Goal: Check status: Check status

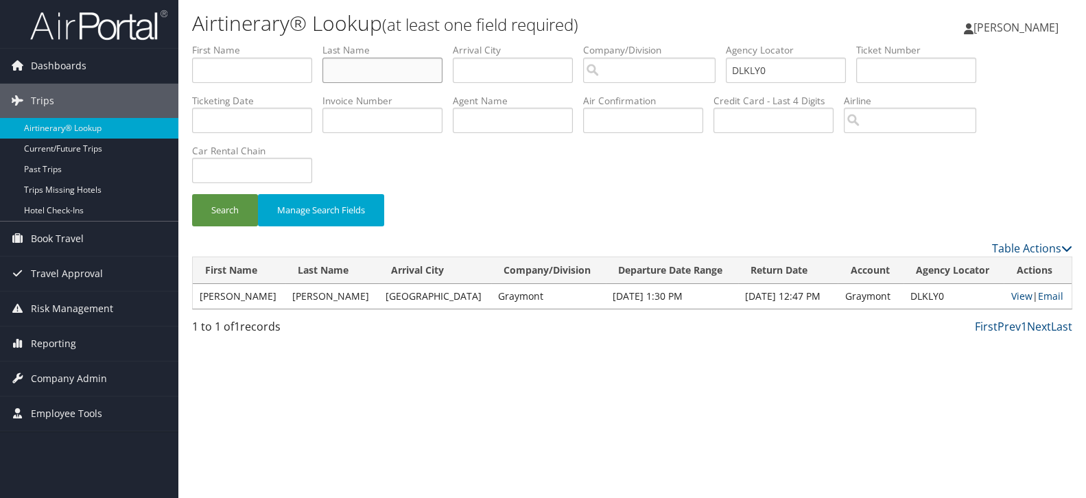
click at [372, 73] on input "text" at bounding box center [382, 70] width 120 height 25
paste input "1.1HUEBEL"
click at [345, 69] on input "1.1HUEBEL" at bounding box center [382, 70] width 120 height 25
type input "HUEBEL"
drag, startPoint x: 798, startPoint y: 71, endPoint x: 709, endPoint y: 75, distance: 90.0
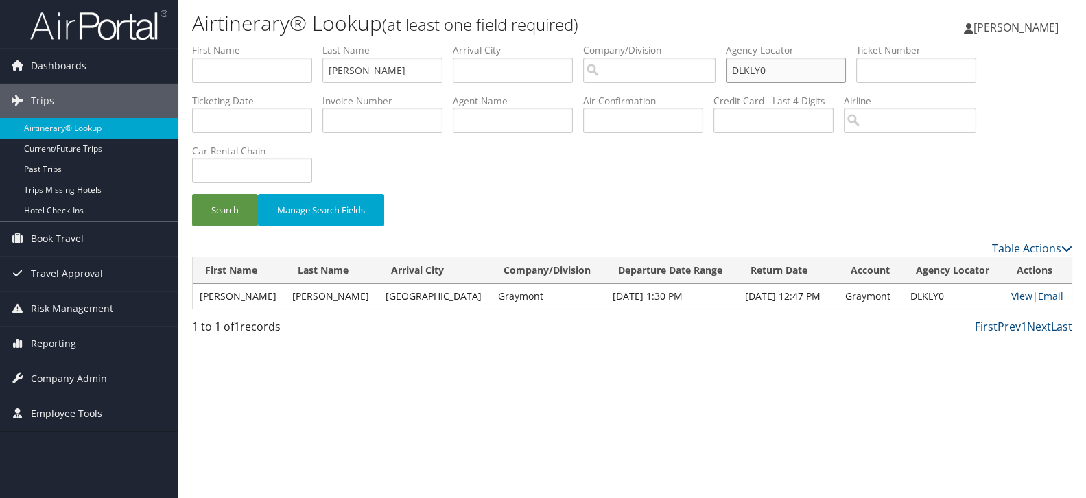
click at [709, 43] on ul "First Name Last Name HUEBEL Departure City Arrival City Company/Division Airpor…" at bounding box center [632, 43] width 880 height 0
click at [650, 76] on input "search" at bounding box center [649, 70] width 132 height 25
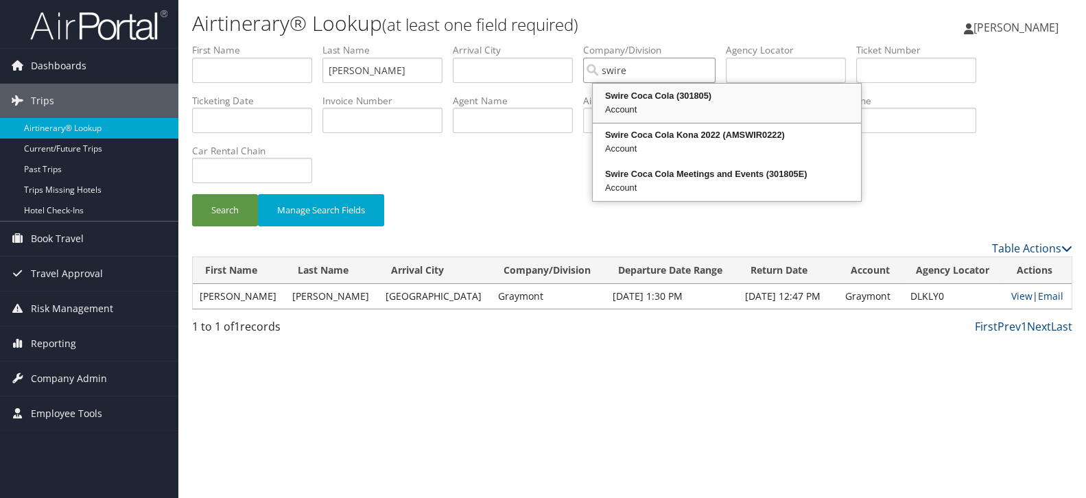
click at [650, 100] on div "Swire Coca Cola (301805)" at bounding box center [727, 96] width 264 height 14
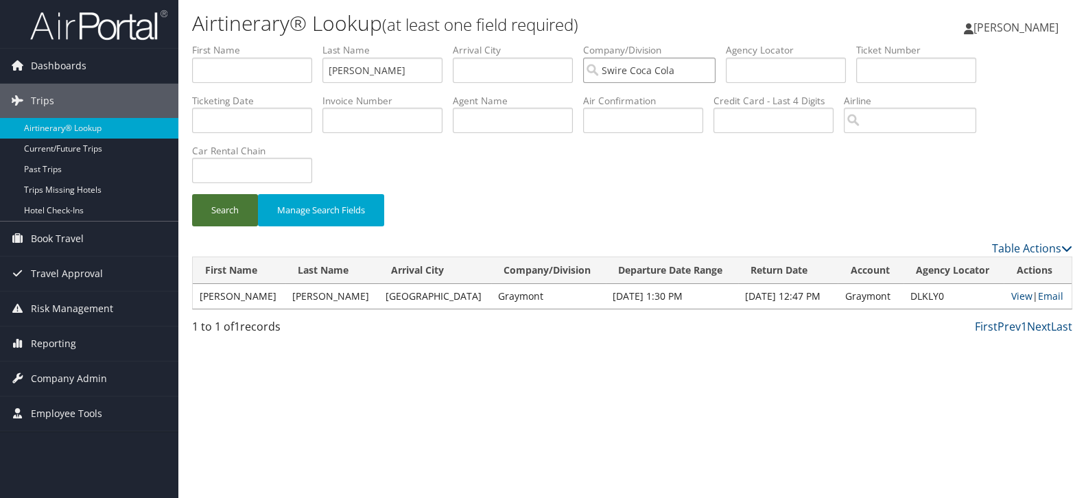
type input "Swire Coca Cola"
click at [229, 209] on button "Search" at bounding box center [225, 210] width 66 height 32
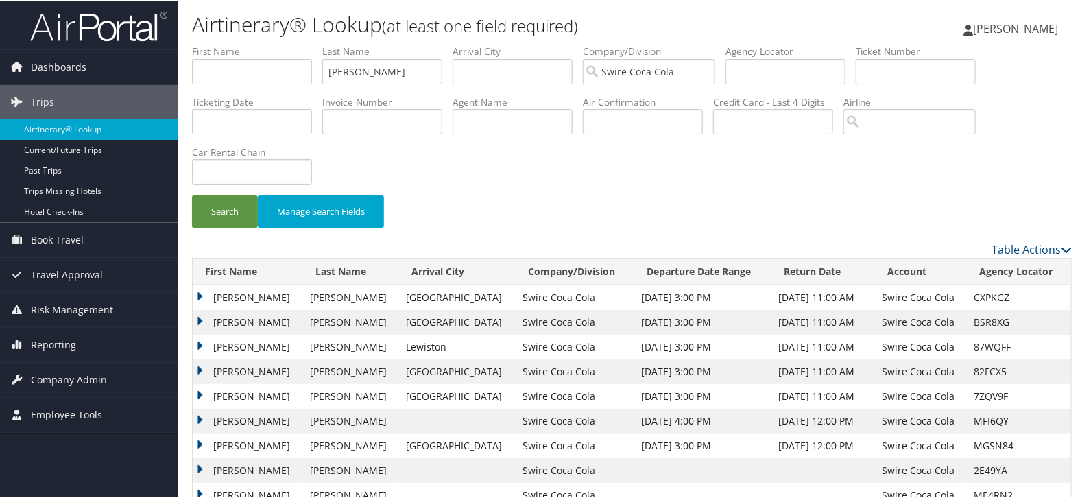
click at [676, 270] on th "Departure Date Range" at bounding box center [703, 270] width 137 height 27
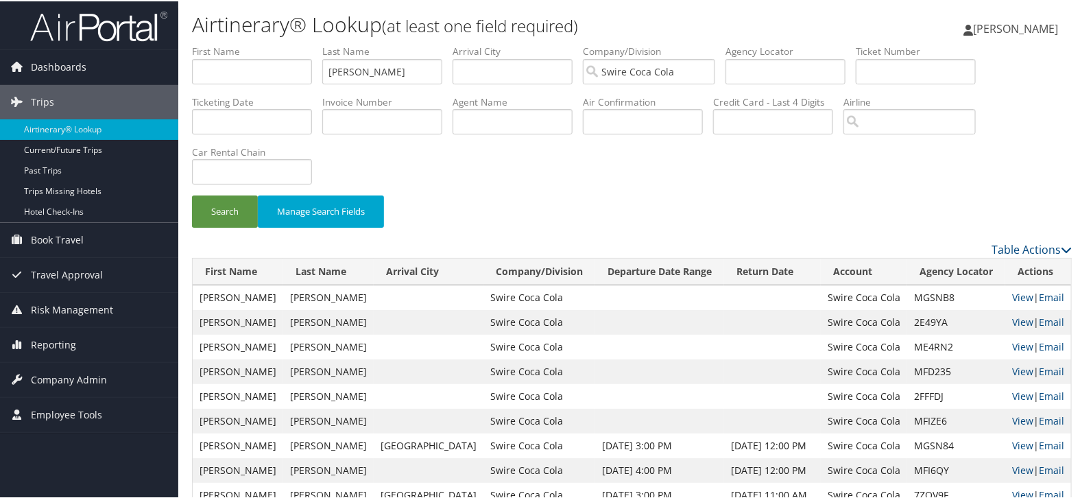
click at [649, 276] on th "Departure Date Range" at bounding box center [659, 270] width 129 height 27
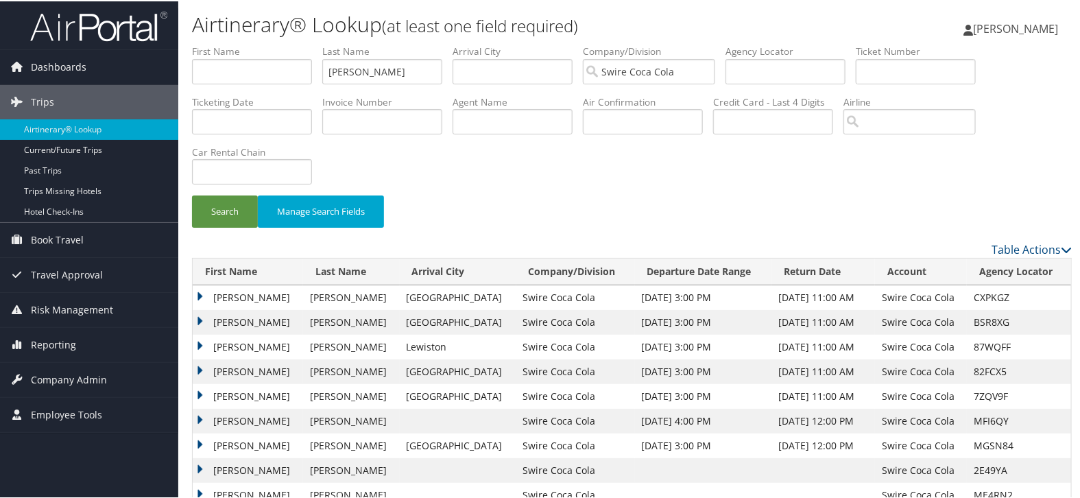
click at [201, 319] on td "MICHAEL JOSEPH SR" at bounding box center [248, 321] width 110 height 25
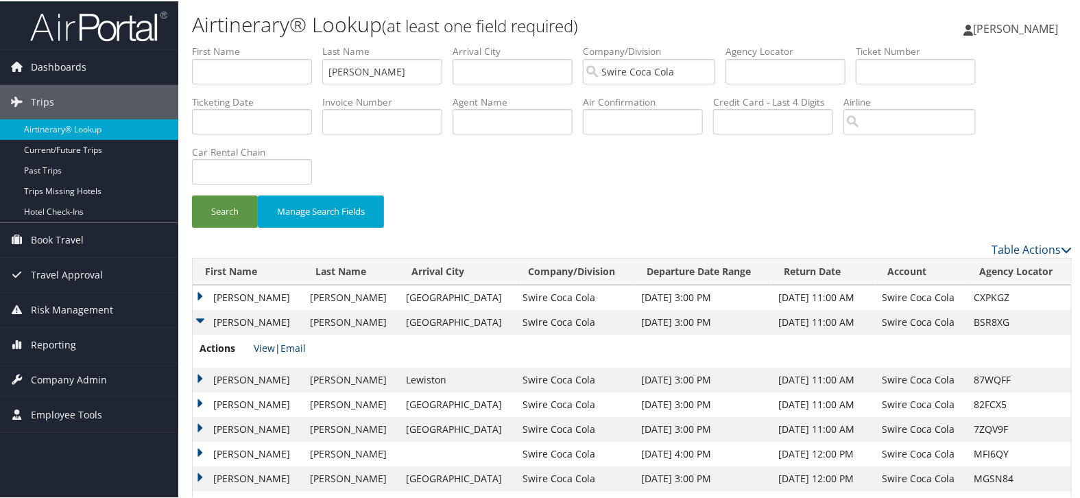
click at [255, 346] on link "View" at bounding box center [264, 346] width 21 height 13
drag, startPoint x: 294, startPoint y: 70, endPoint x: 263, endPoint y: 69, distance: 30.9
click at [263, 43] on ul "First Name Last Name HUEBEL Departure City Arrival City Company/Division Swire …" at bounding box center [632, 43] width 880 height 0
click at [752, 71] on input "text" at bounding box center [786, 70] width 120 height 25
paste input "DGWTZW"
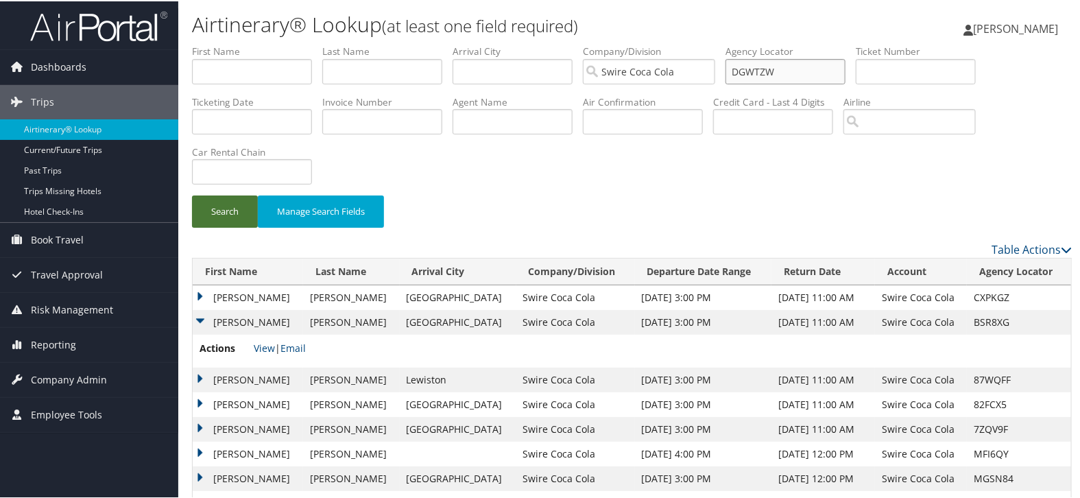
type input "DGWTZW"
click at [226, 209] on button "Search" at bounding box center [225, 210] width 66 height 32
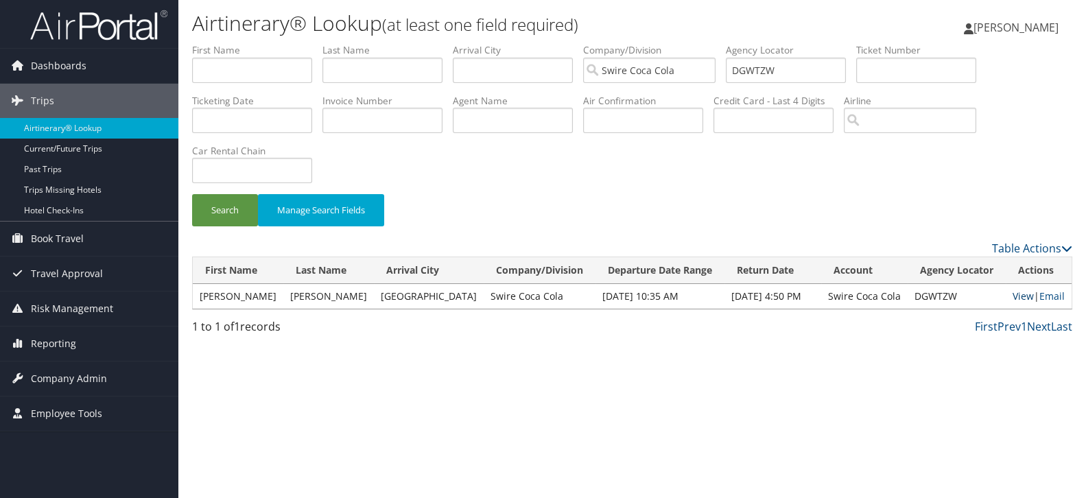
click at [1016, 299] on link "View" at bounding box center [1022, 295] width 21 height 13
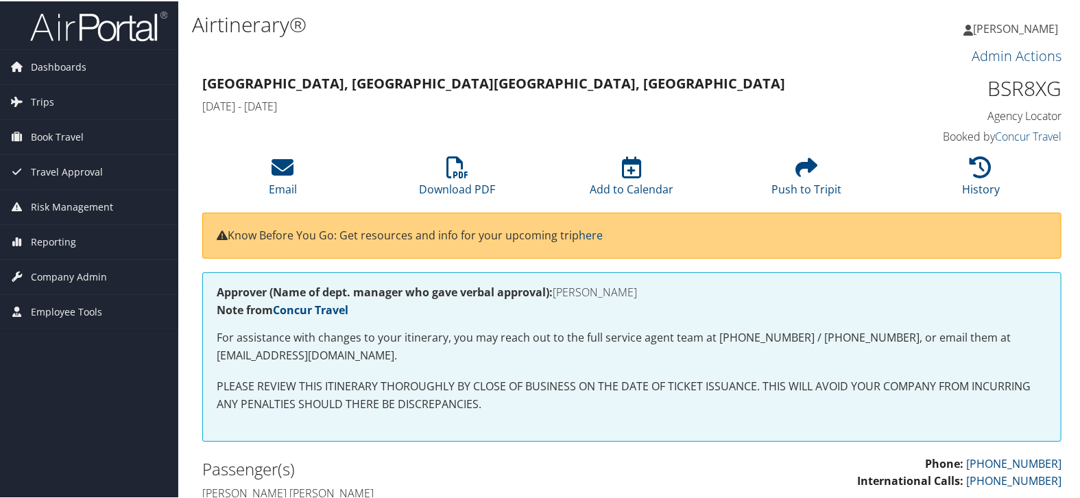
click at [1013, 91] on h1 "BSR8XG" at bounding box center [962, 87] width 200 height 29
copy h1 "BSR8XG"
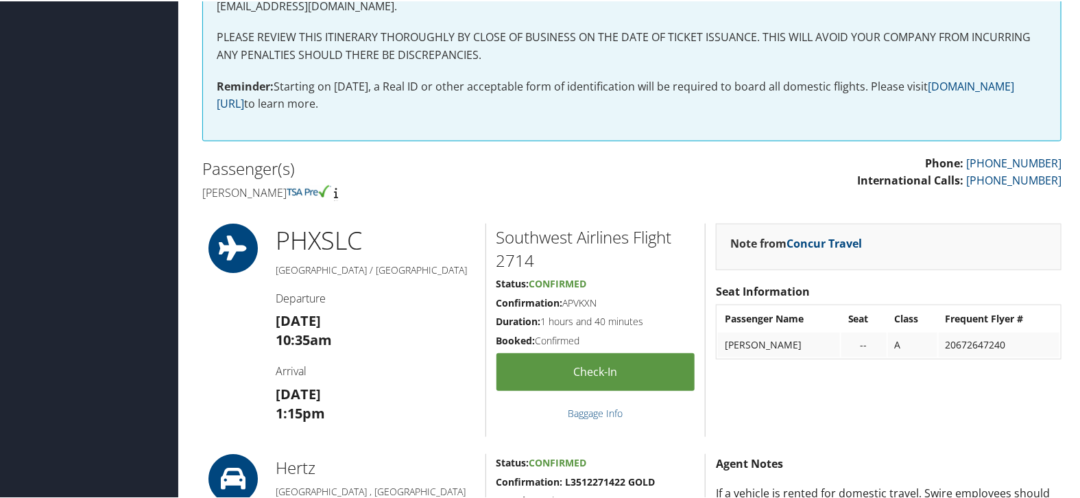
scroll to position [33, 0]
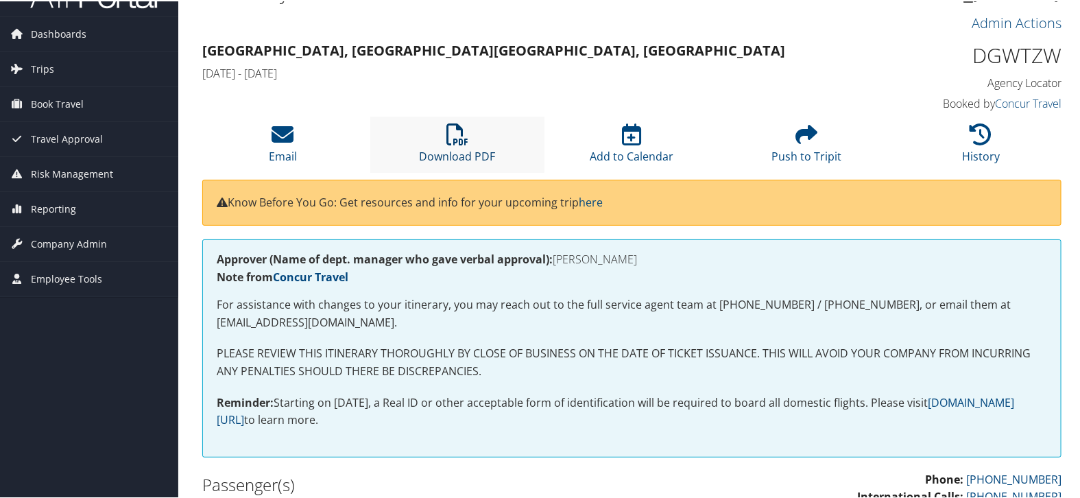
click at [453, 139] on icon at bounding box center [458, 133] width 22 height 22
